Goal: Task Accomplishment & Management: Use online tool/utility

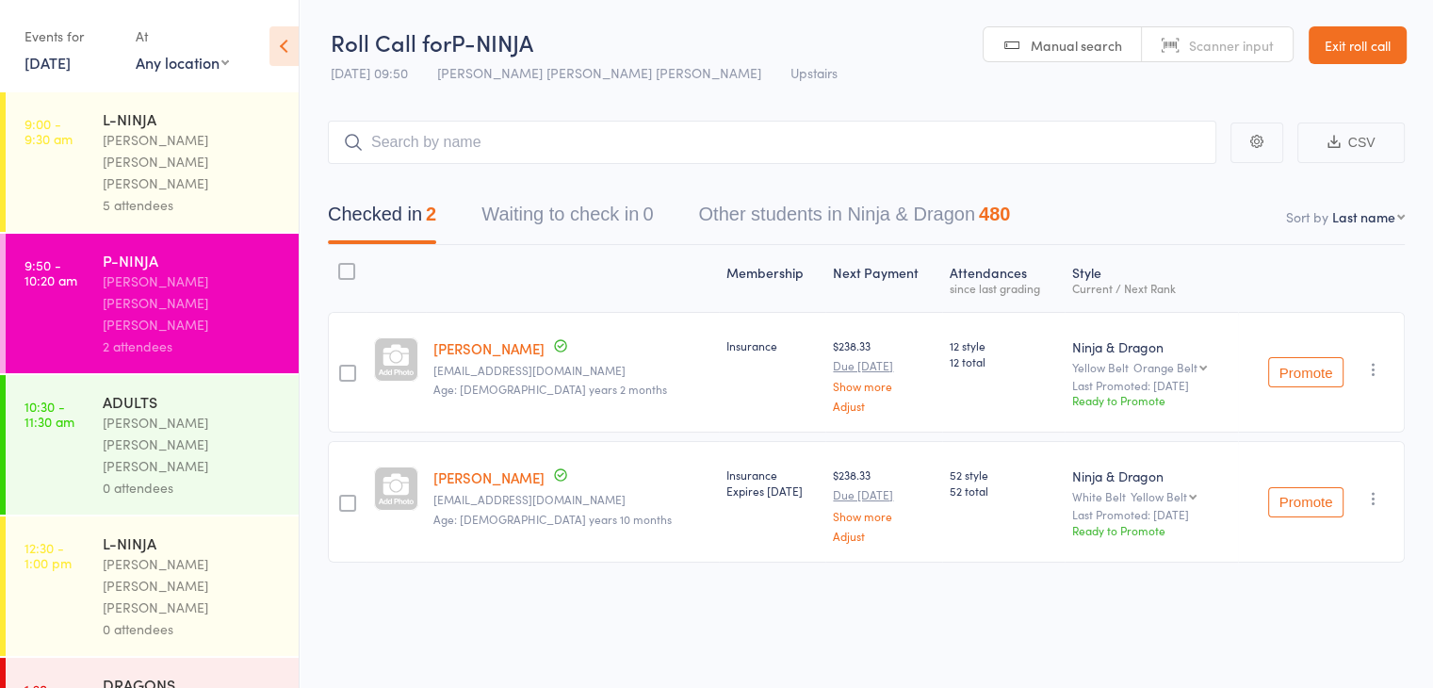
click at [216, 412] on div "[PERSON_NAME] [PERSON_NAME] [PERSON_NAME]" at bounding box center [193, 444] width 180 height 65
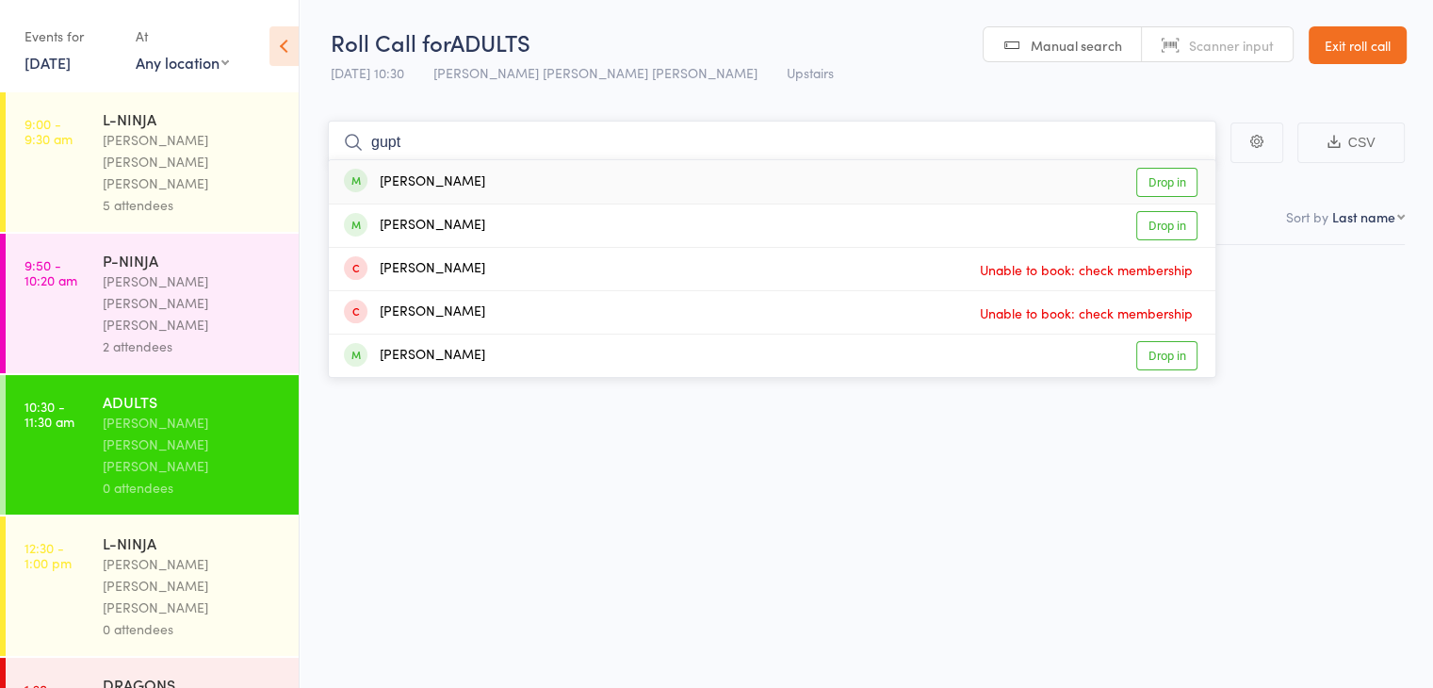
type input "gupt"
click at [586, 160] on div "[PERSON_NAME] Drop in" at bounding box center [772, 181] width 887 height 43
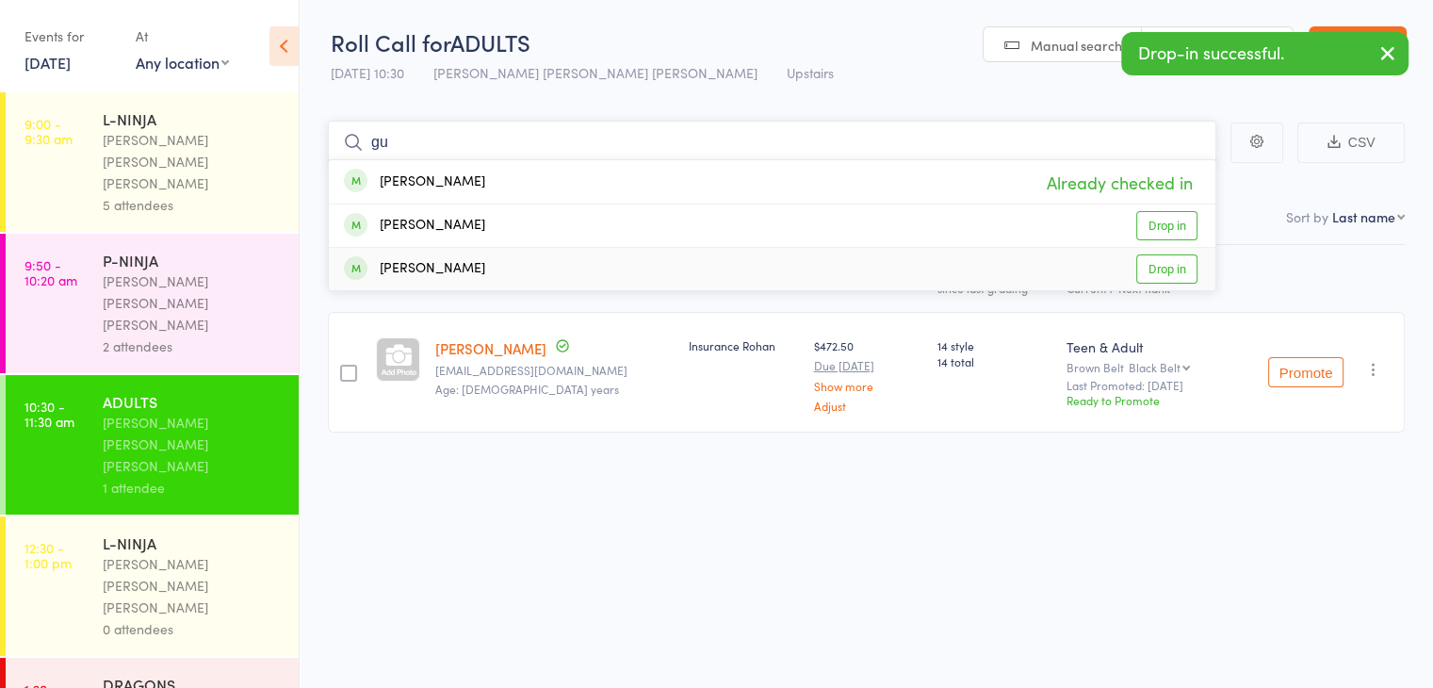
type input "gu"
click at [570, 248] on div "[PERSON_NAME] Drop in" at bounding box center [772, 269] width 887 height 42
click at [570, 248] on div "Membership Next Payment Atten­dances since last grading Style Current / Next Ra…" at bounding box center [866, 343] width 1077 height 196
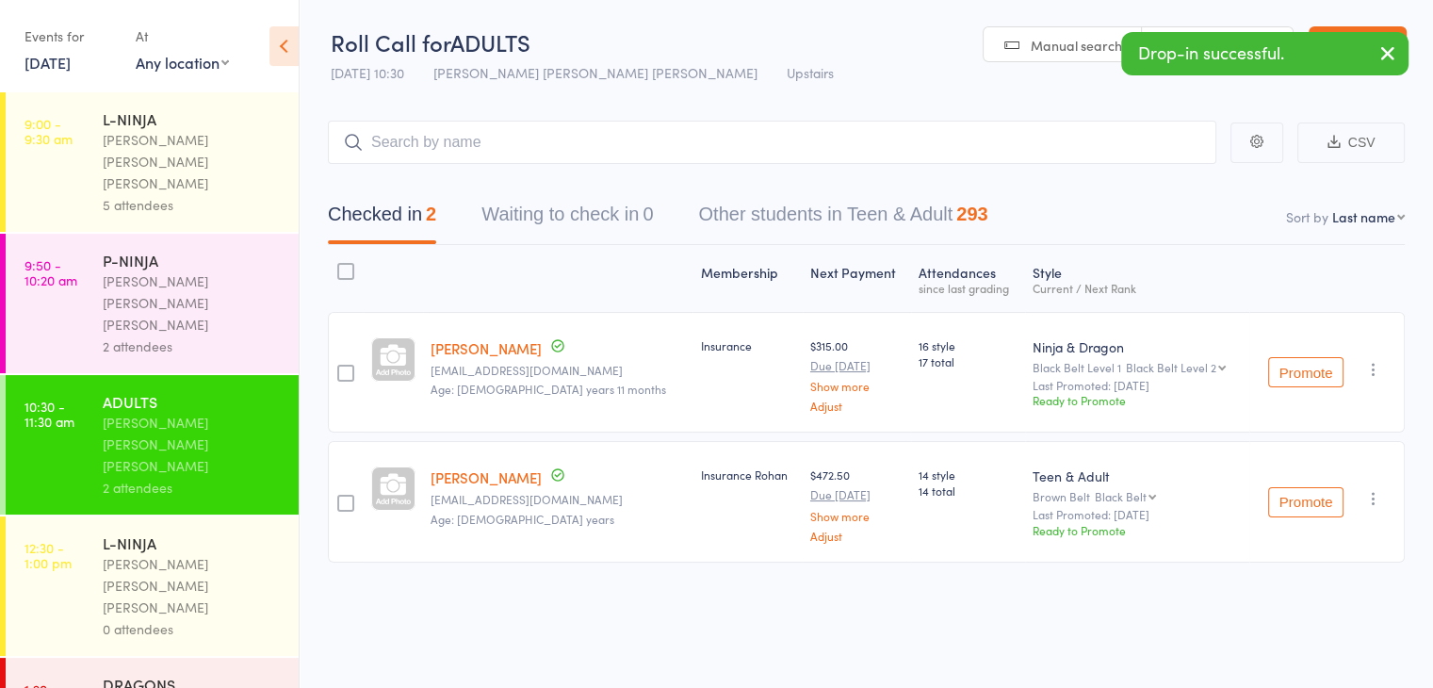
click at [1368, 370] on icon "button" at bounding box center [1374, 369] width 19 height 19
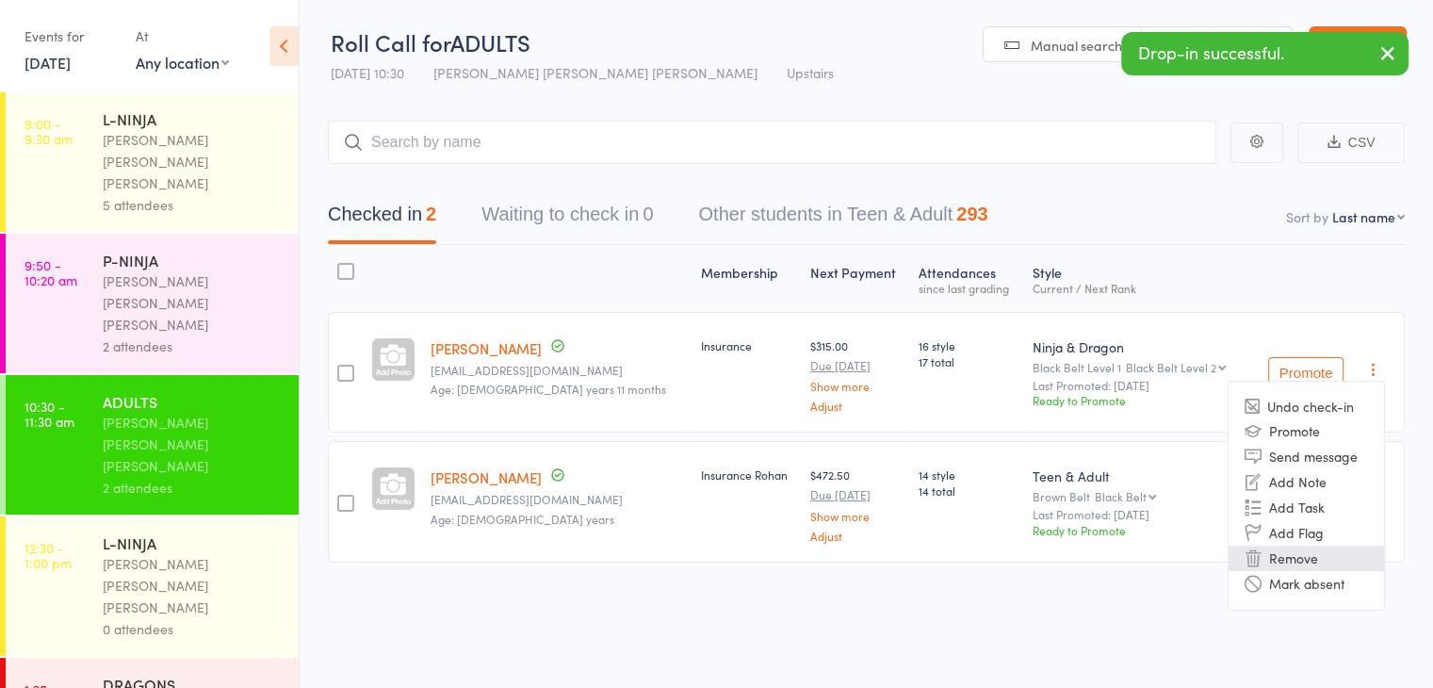
click at [1300, 559] on li "Remove" at bounding box center [1306, 558] width 155 height 25
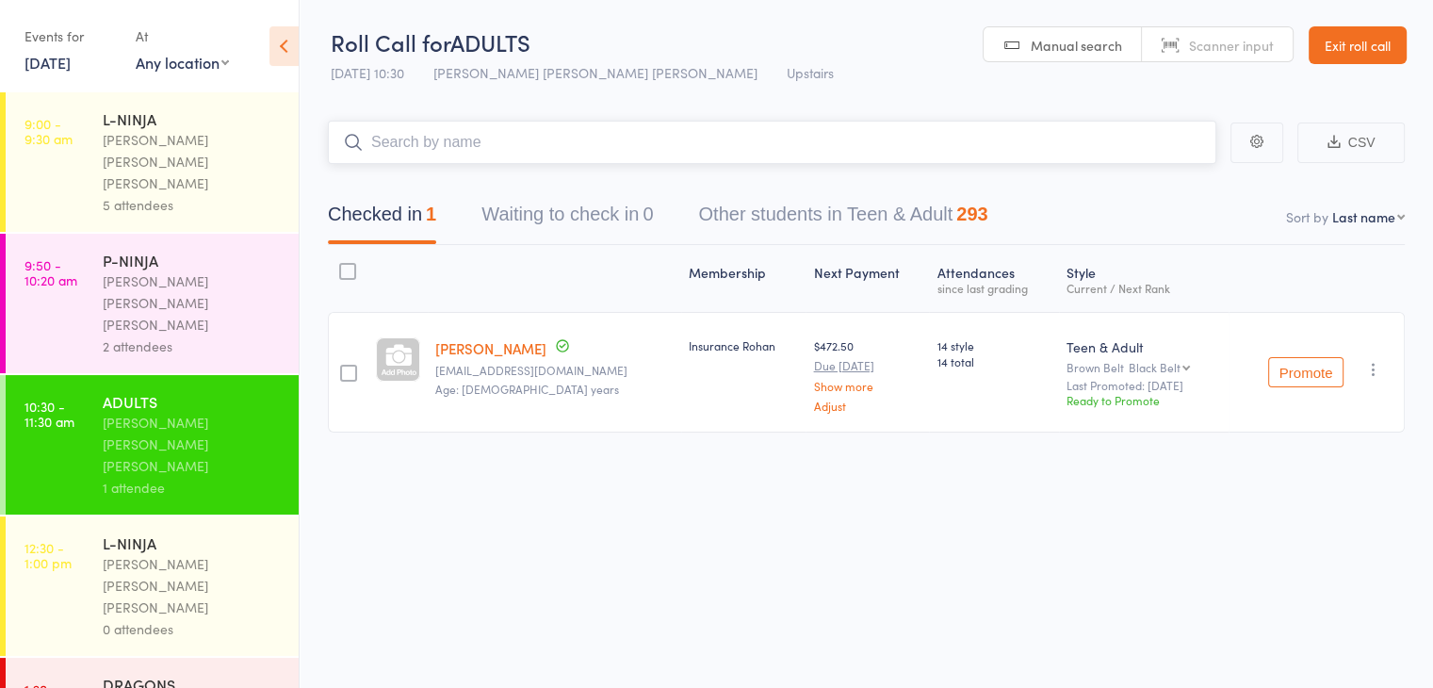
click at [687, 137] on input "search" at bounding box center [772, 142] width 889 height 43
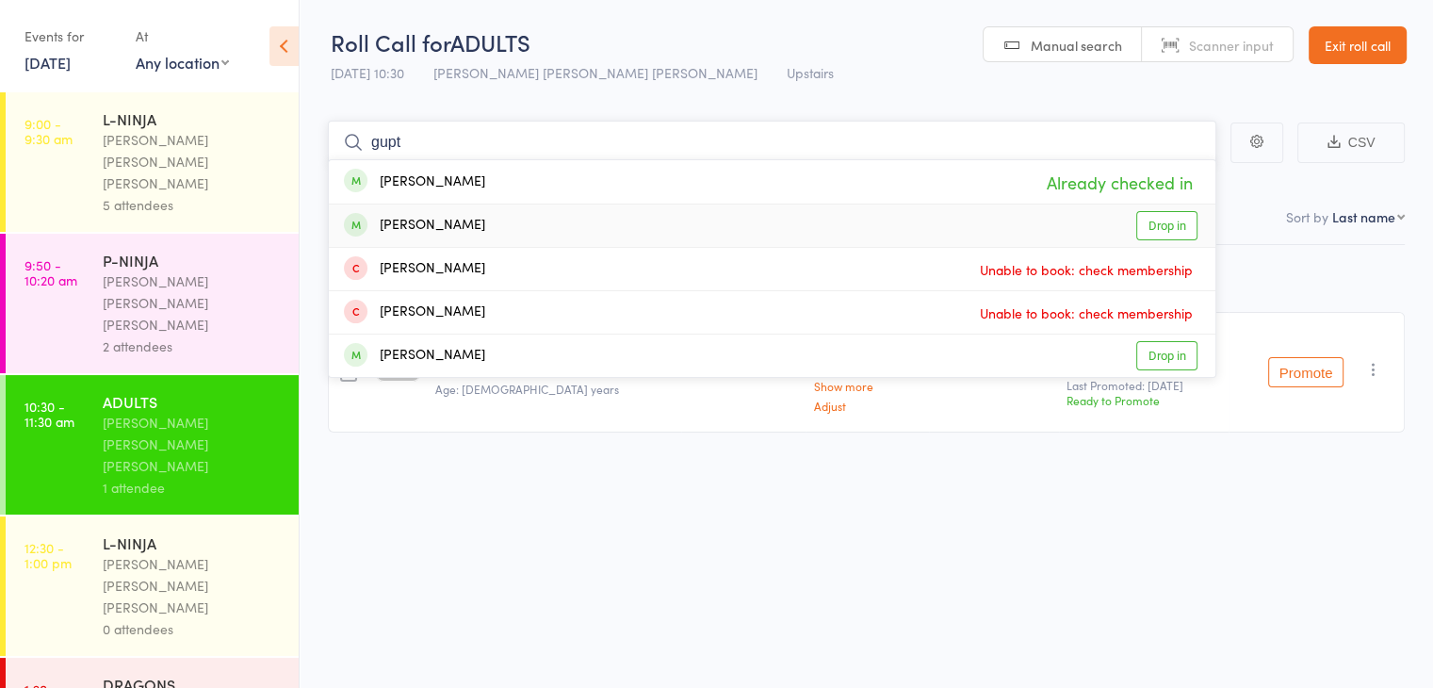
type input "gupt"
click at [615, 216] on div "[PERSON_NAME] Drop in" at bounding box center [772, 225] width 887 height 42
